Goal: Find specific page/section: Find specific page/section

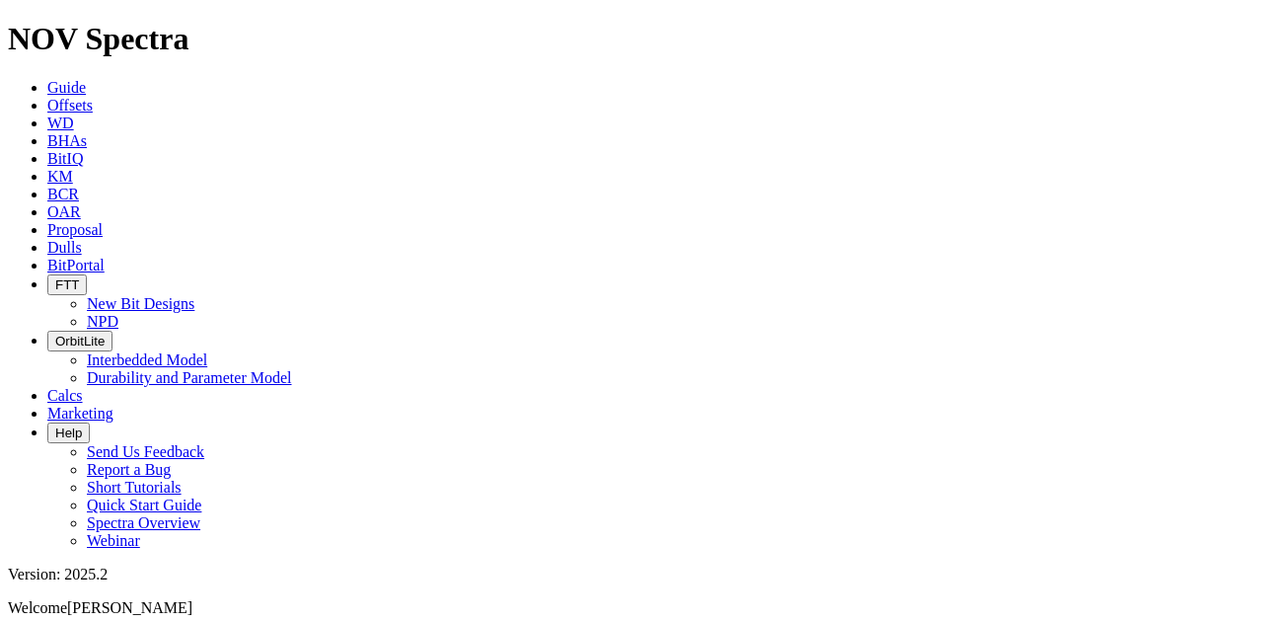
click at [47, 239] on icon at bounding box center [47, 247] width 0 height 17
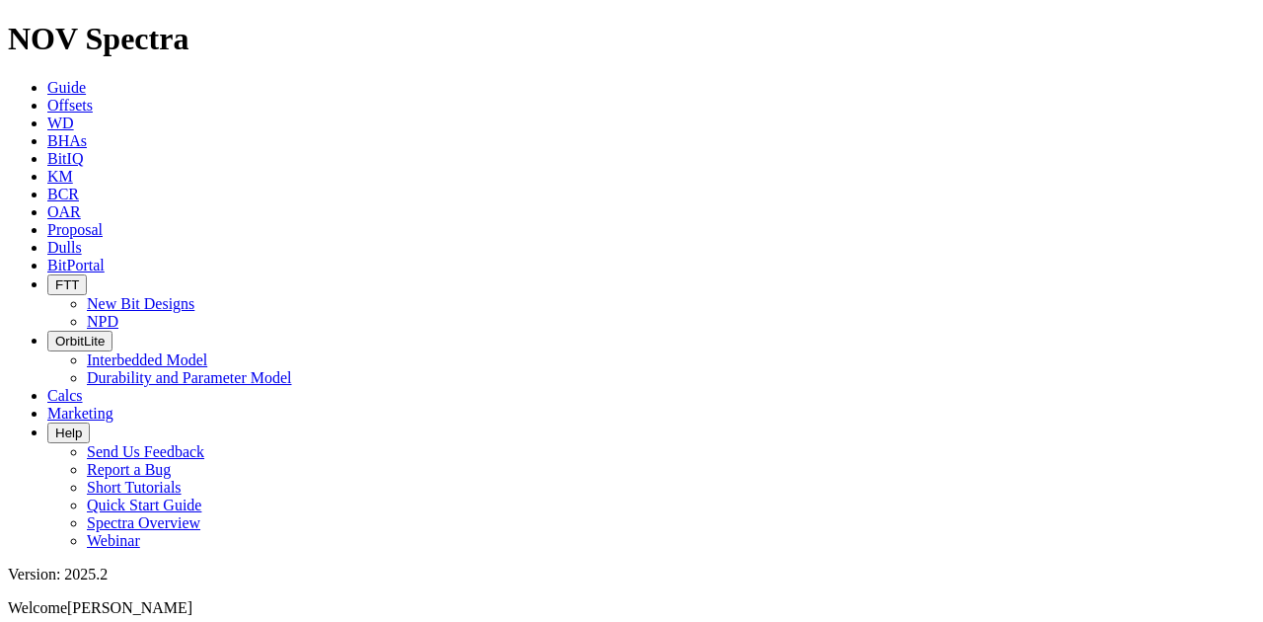
paste input "18167"
type input "A318167"
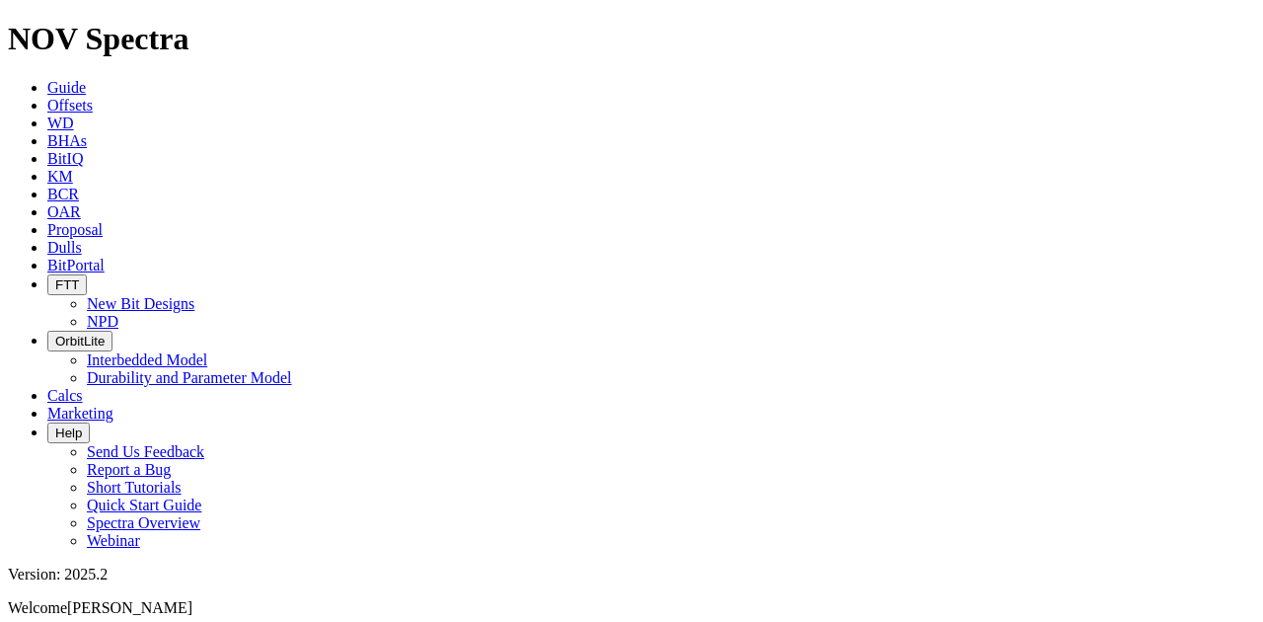
scroll to position [2368, 0]
